Goal: Register for event/course

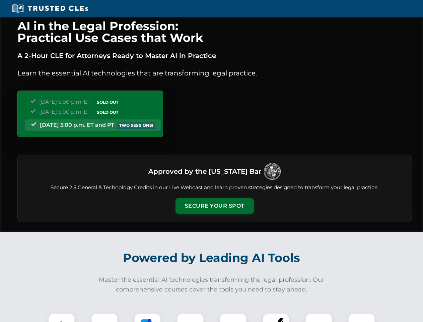
click at [215, 206] on button "Secure Your Spot" at bounding box center [215, 205] width 78 height 15
click at [62, 317] on img at bounding box center [61, 326] width 19 height 19
click at [105, 317] on div at bounding box center [104, 326] width 27 height 27
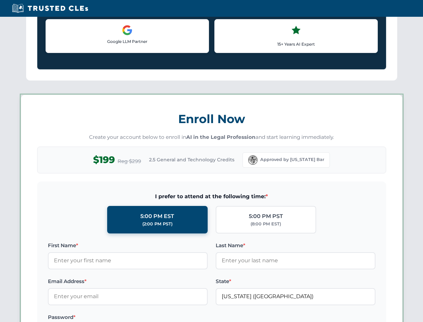
click at [190, 317] on label "Password *" at bounding box center [128, 317] width 160 height 8
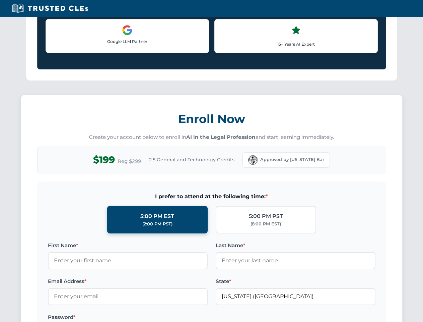
scroll to position [658, 0]
